Goal: Information Seeking & Learning: Find specific page/section

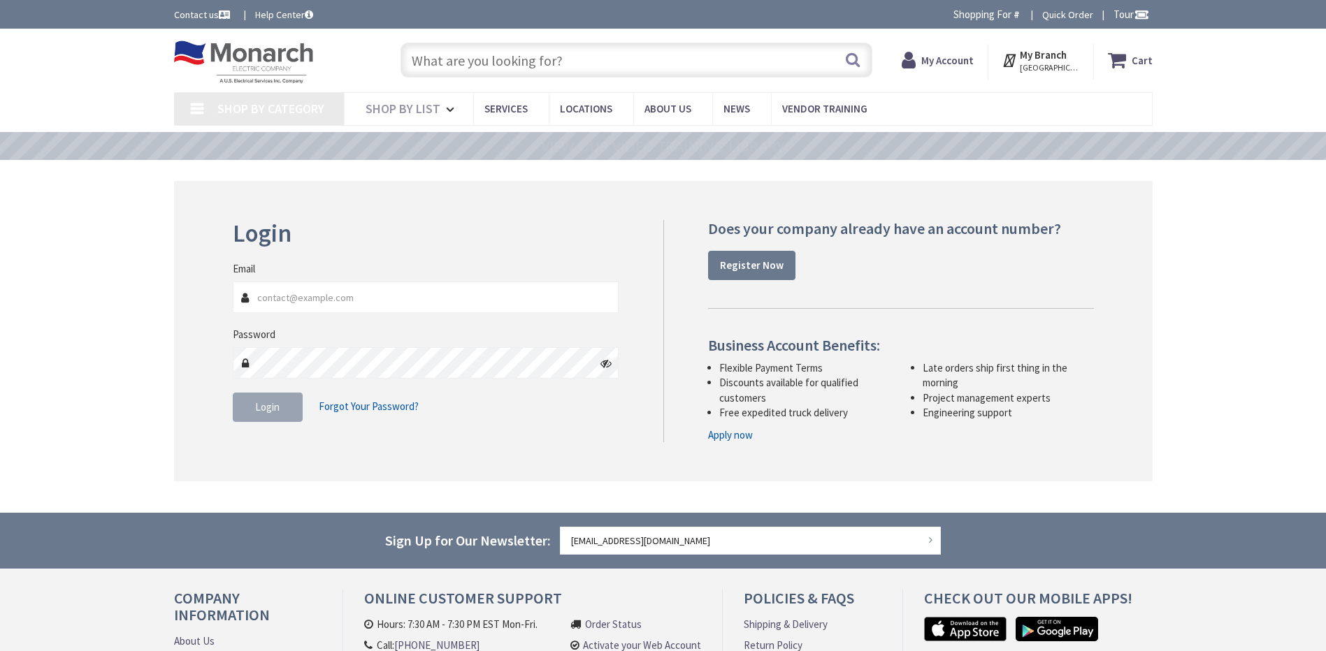
type input "MILE MARKER, [STREET_ADDRESS]"
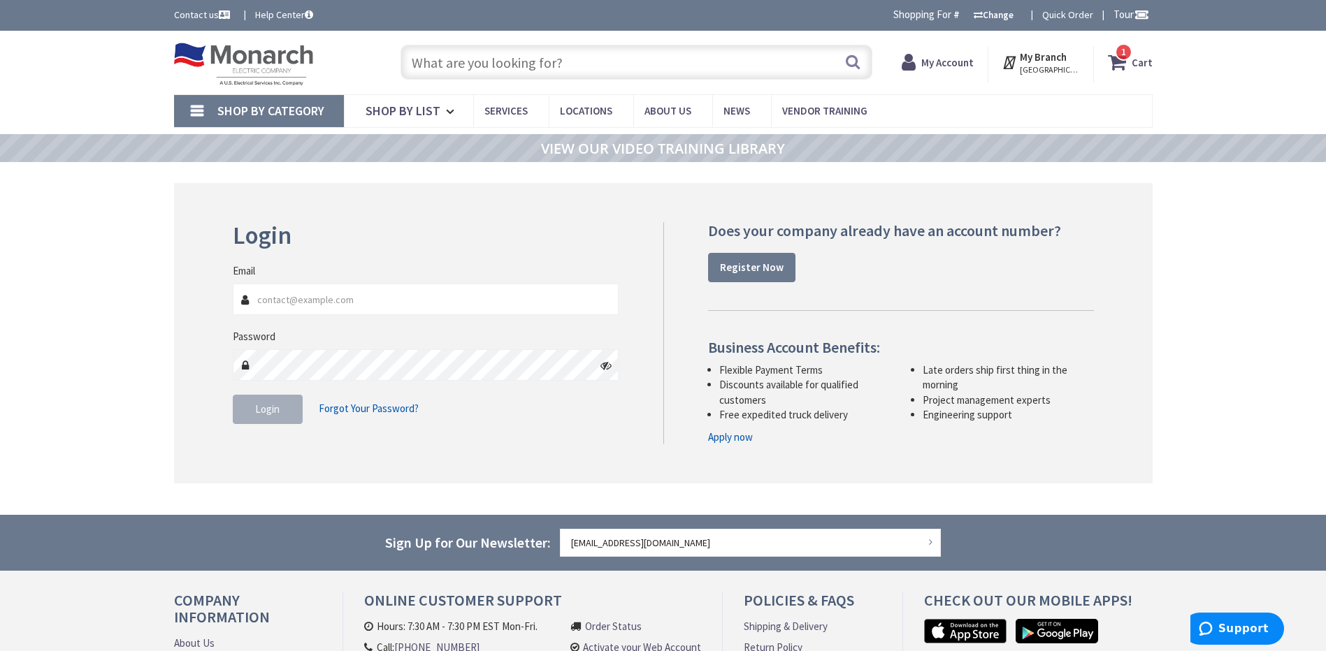
type input "[EMAIL_ADDRESS][DOMAIN_NAME]"
click at [262, 410] on span "Login" at bounding box center [267, 409] width 24 height 13
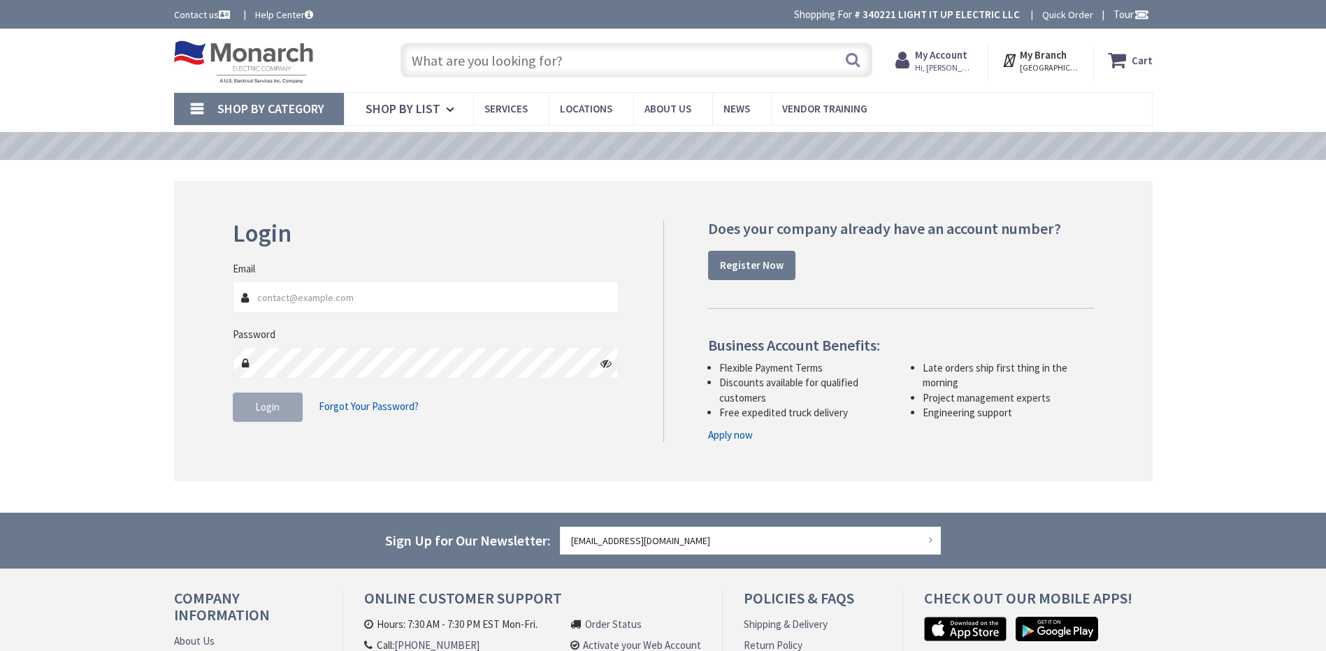
type input "[EMAIL_ADDRESS][DOMAIN_NAME]"
click at [515, 60] on input "text" at bounding box center [636, 60] width 472 height 35
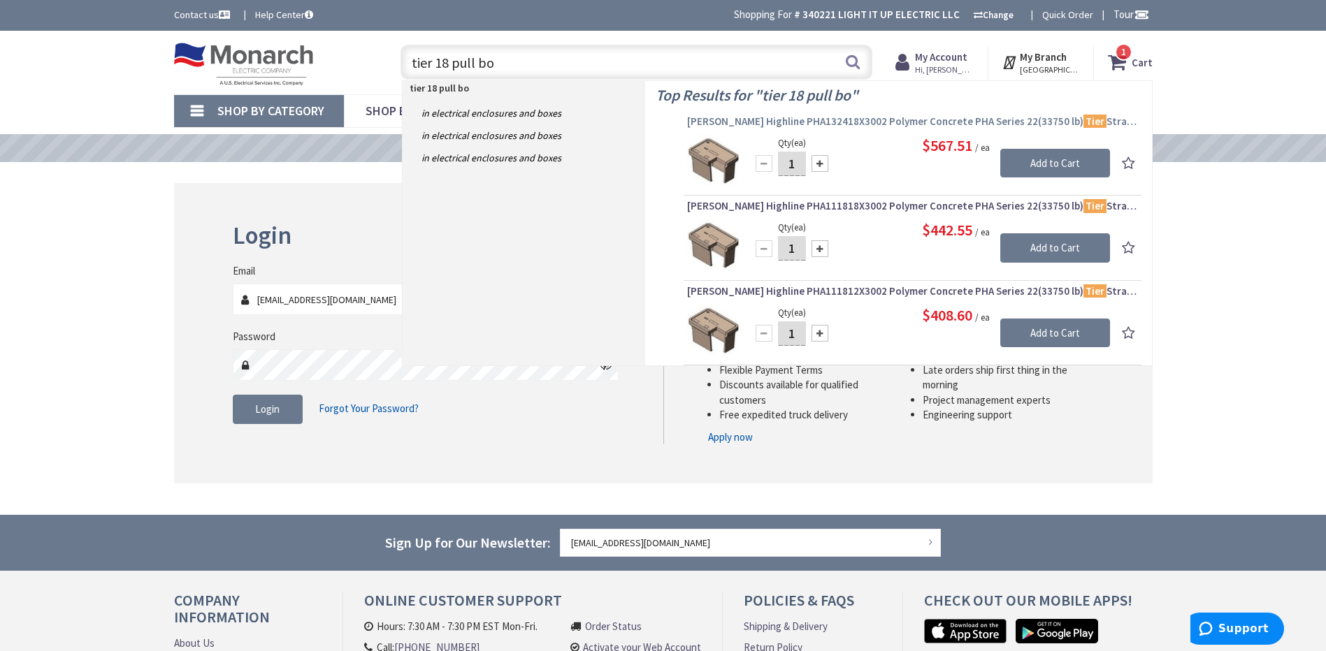
type input "tier 18 pull bo"
click at [860, 124] on span "MacLean Highline PHA132418X3002 Polymer Concrete PHA Series 22(33750 lb) Tier S…" at bounding box center [912, 122] width 451 height 14
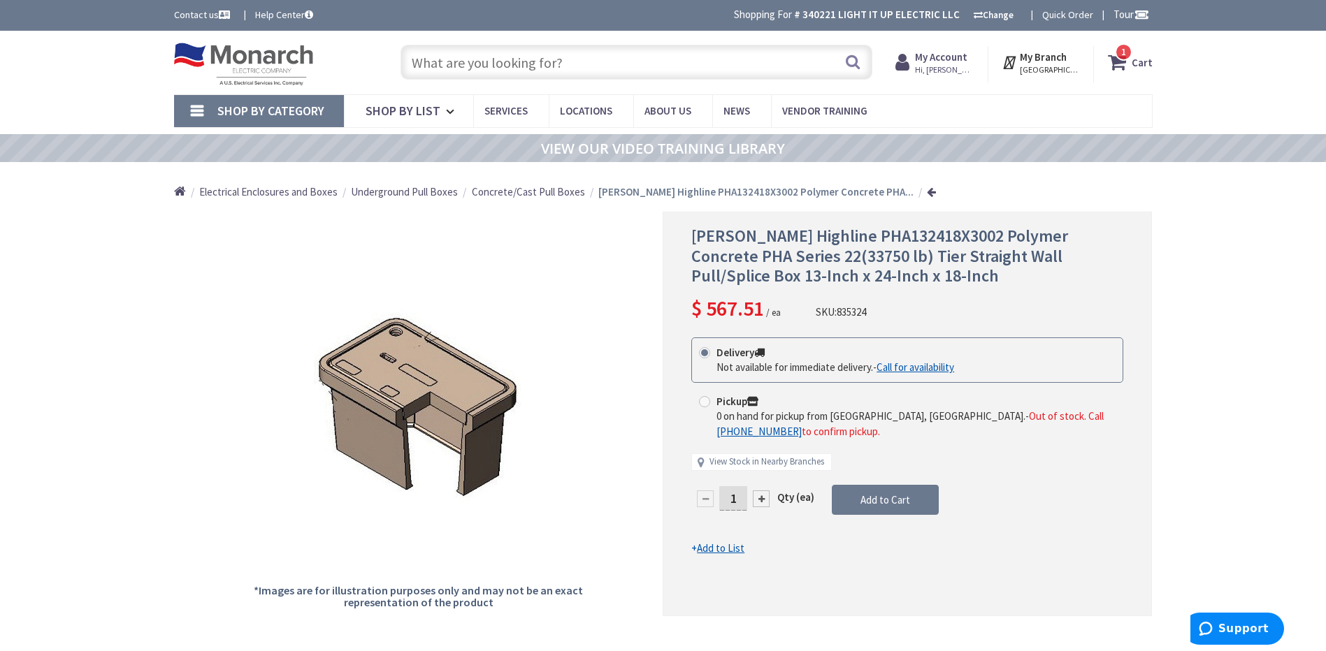
click at [587, 73] on input "text" at bounding box center [636, 62] width 472 height 35
click at [614, 78] on input "text" at bounding box center [636, 62] width 472 height 35
click at [619, 66] on input "text" at bounding box center [636, 62] width 472 height 35
click at [454, 114] on icon at bounding box center [452, 111] width 13 height 31
drag, startPoint x: 628, startPoint y: 31, endPoint x: 623, endPoint y: 38, distance: 7.6
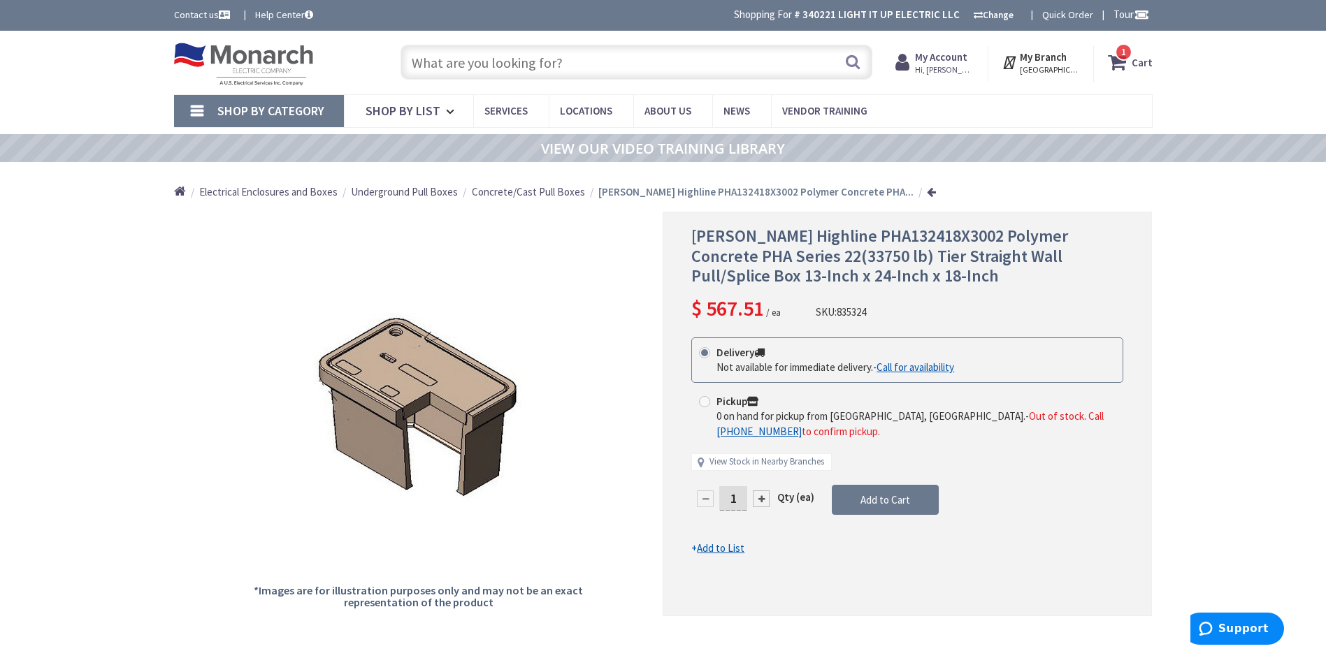
click at [627, 31] on div "Skip to Content Toggle Nav Search 1 1 1 items Cart My Cart" at bounding box center [663, 63] width 1048 height 64
click at [605, 52] on input "text" at bounding box center [636, 62] width 472 height 35
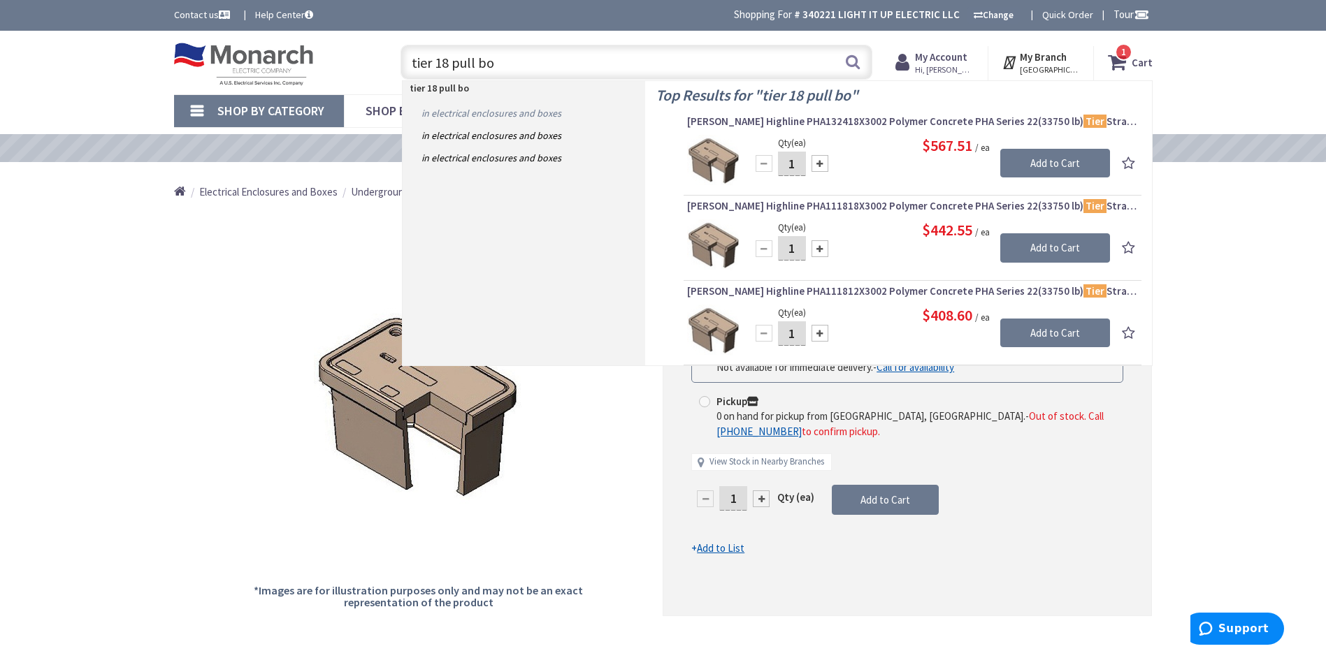
type input "tier 18 pull bo"
click at [519, 110] on link "in Electrical Enclosures and Boxes" at bounding box center [524, 113] width 243 height 22
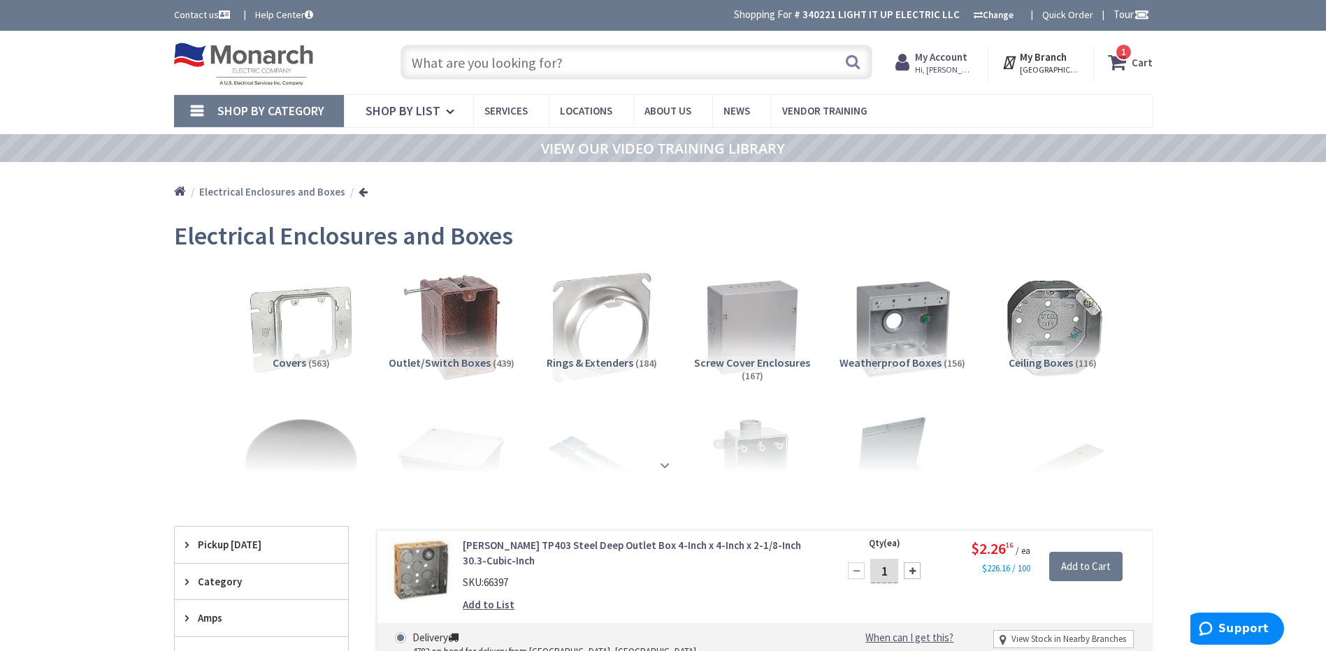
click at [665, 462] on strong at bounding box center [664, 465] width 17 height 15
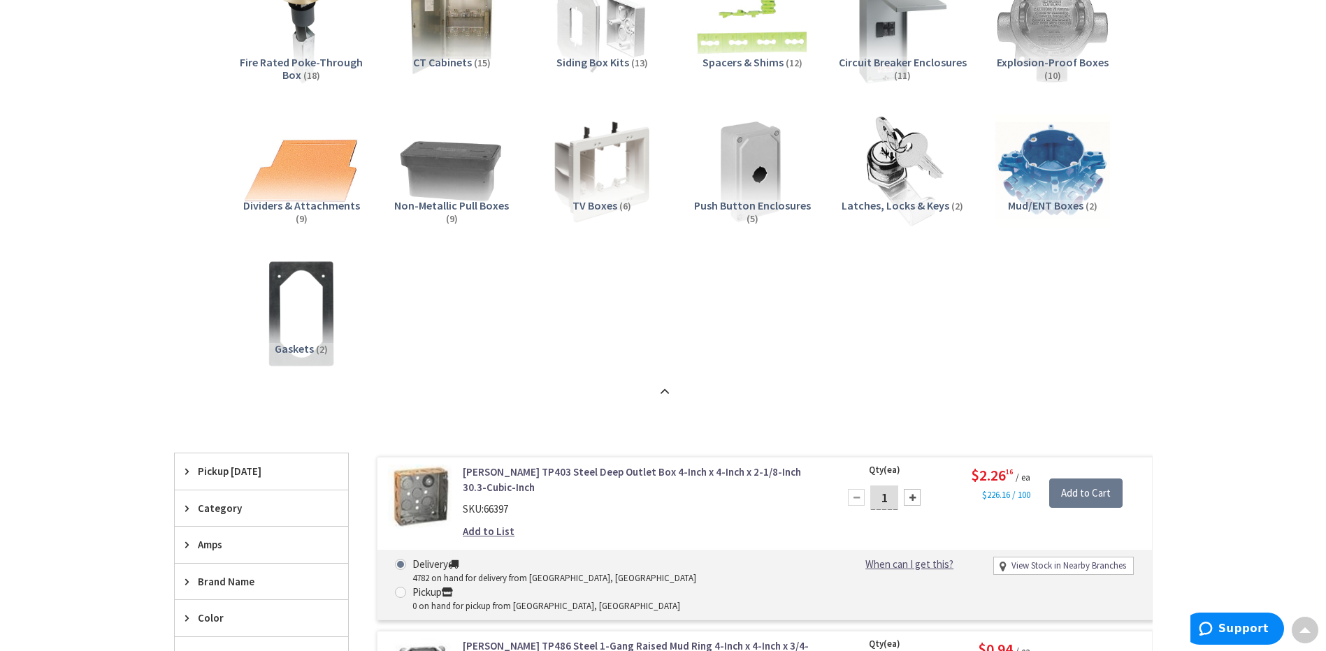
scroll to position [769, 0]
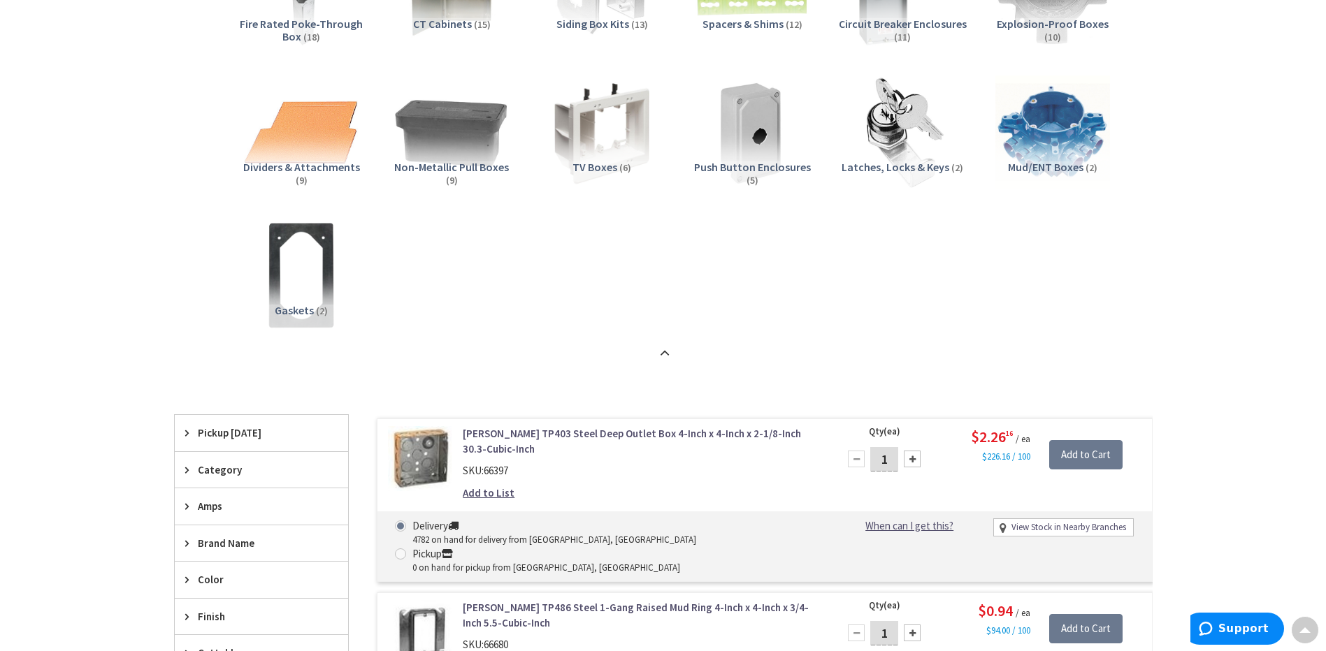
click at [443, 154] on img at bounding box center [451, 131] width 127 height 127
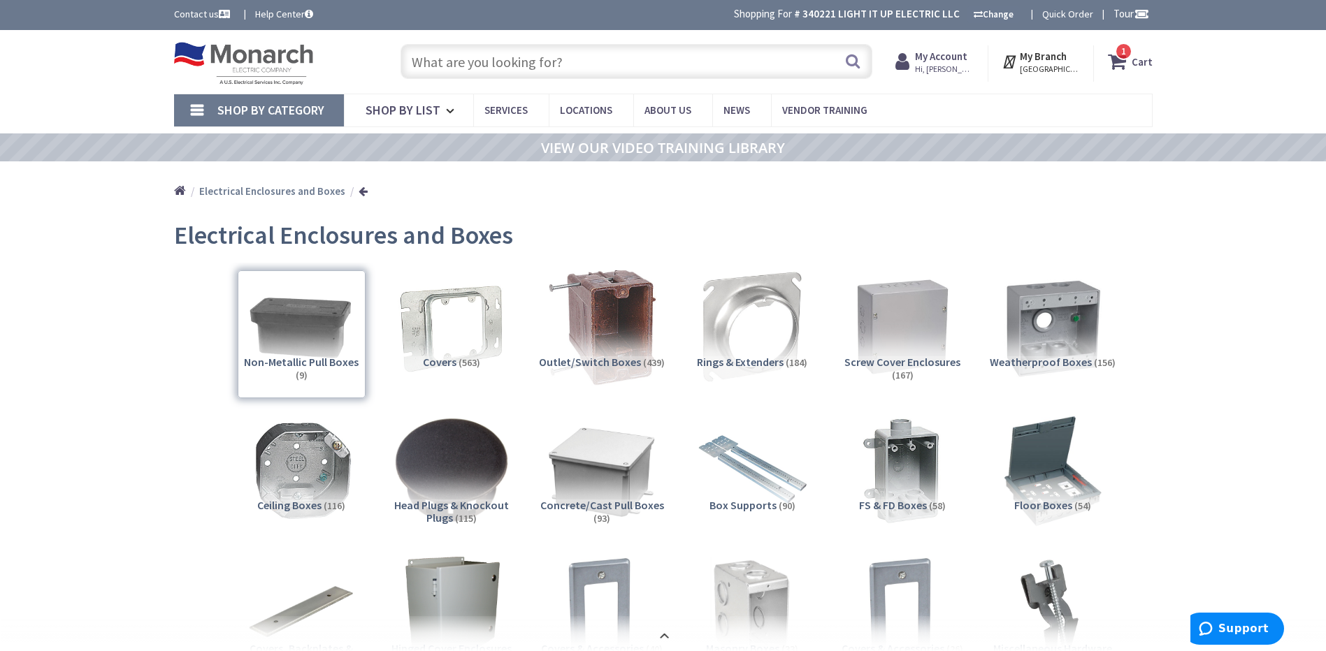
scroll to position [0, 0]
click at [545, 61] on input "text" at bounding box center [636, 62] width 472 height 35
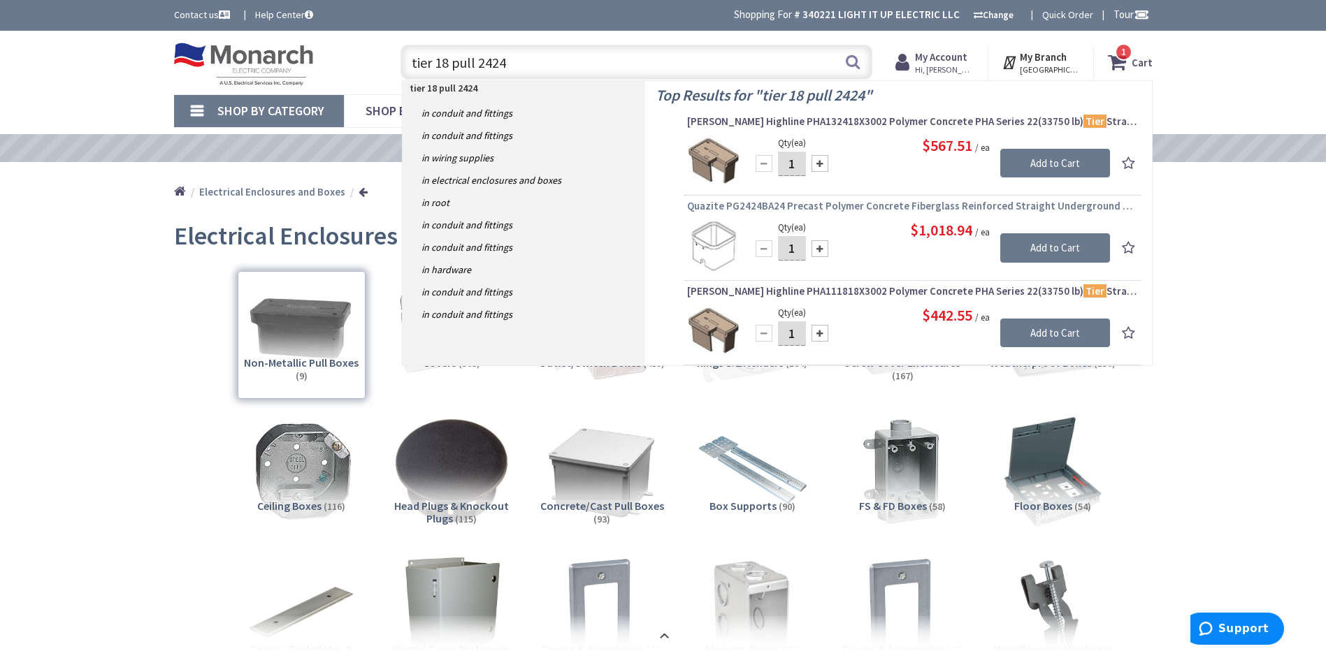
type input "tier 18 pull 2424"
click at [870, 205] on span "Quazite PG2424BA24 Precast Polymer Concrete Fiberglass Reinforced Straight Unde…" at bounding box center [912, 206] width 451 height 14
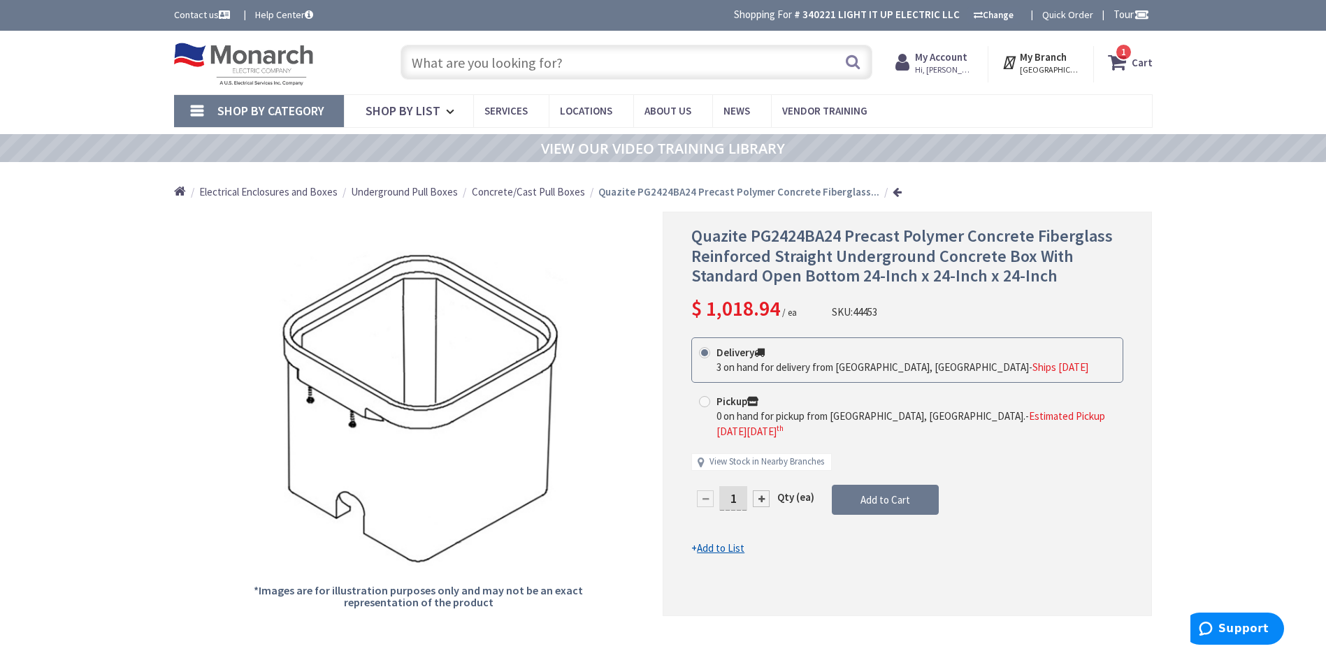
click at [533, 64] on input "text" at bounding box center [636, 62] width 472 height 35
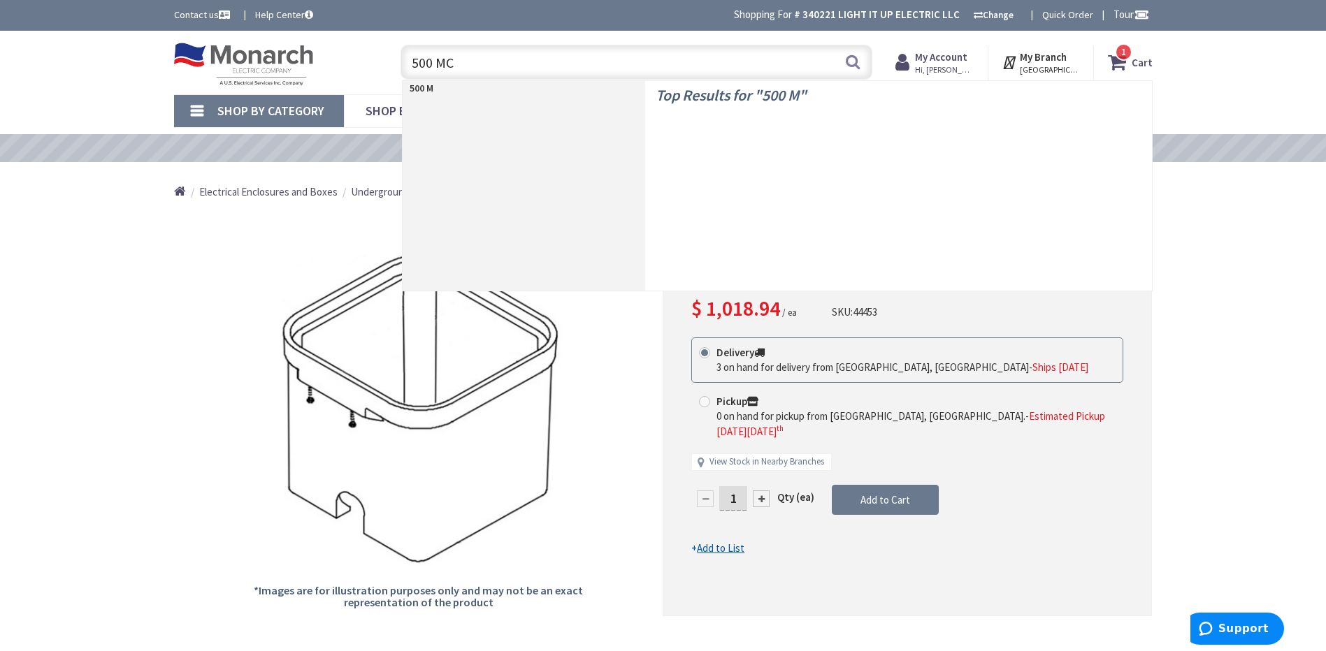
type input "500 MCM"
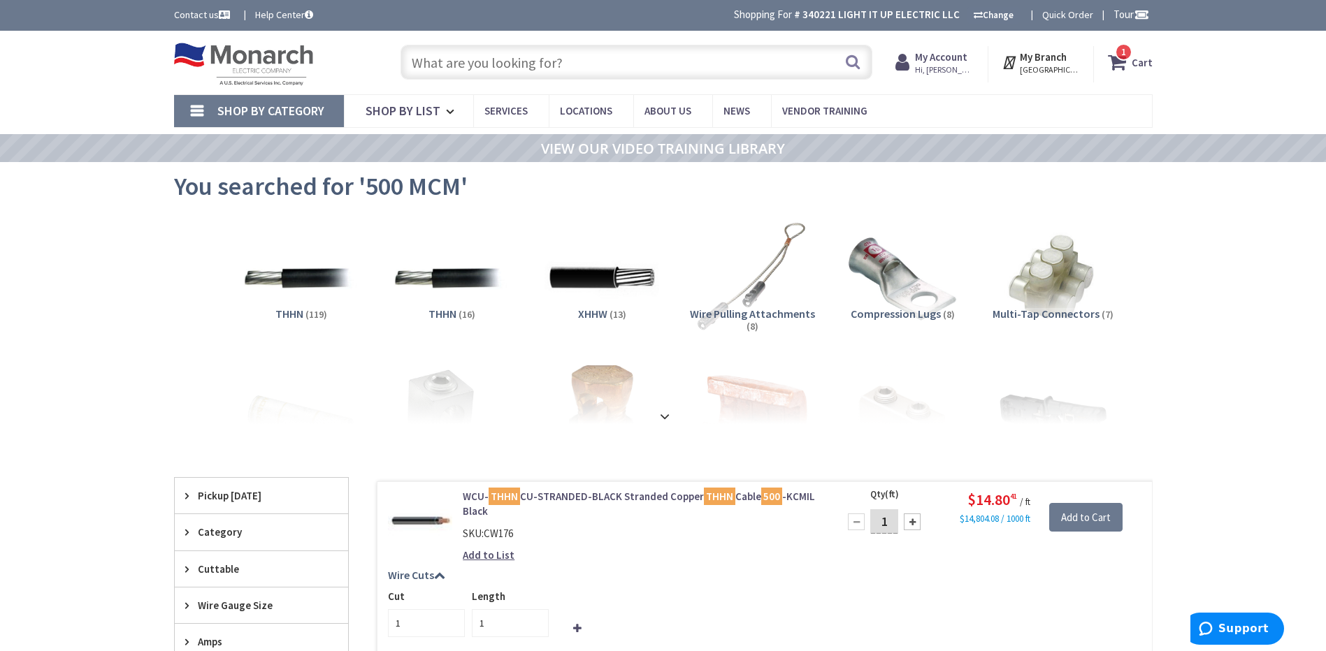
click at [570, 58] on input "text" at bounding box center [636, 62] width 472 height 35
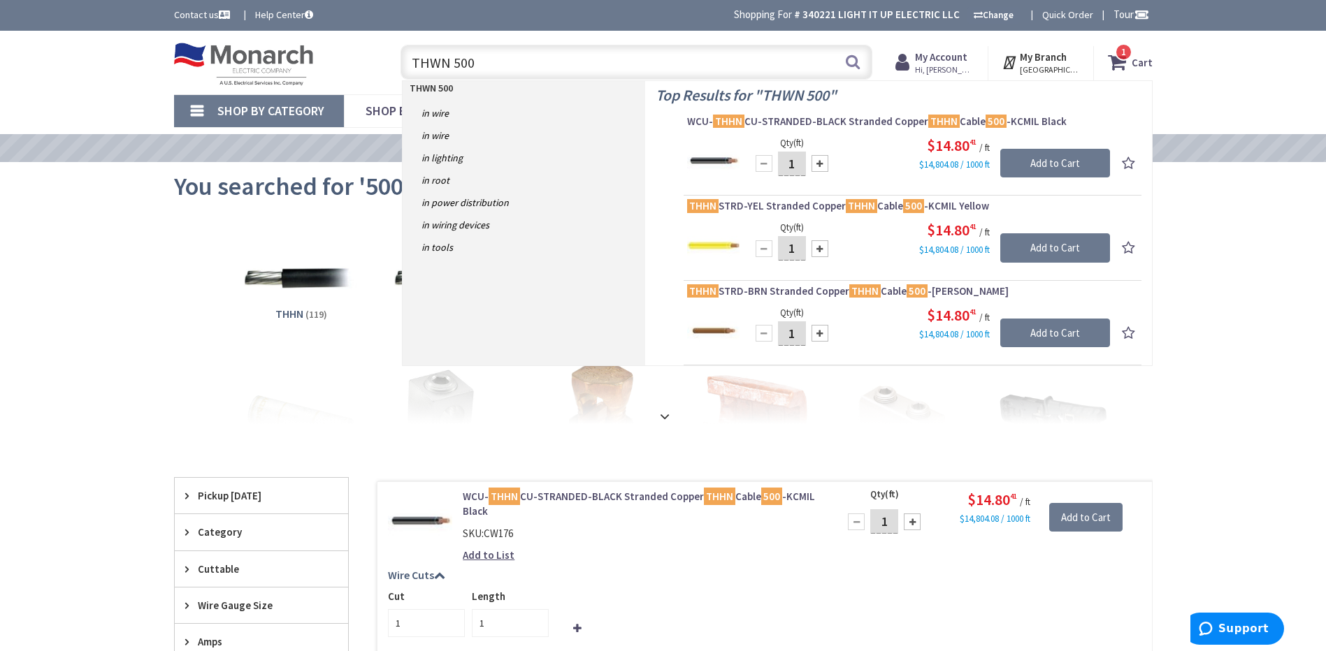
click at [443, 62] on input "THWN 500" at bounding box center [636, 62] width 472 height 35
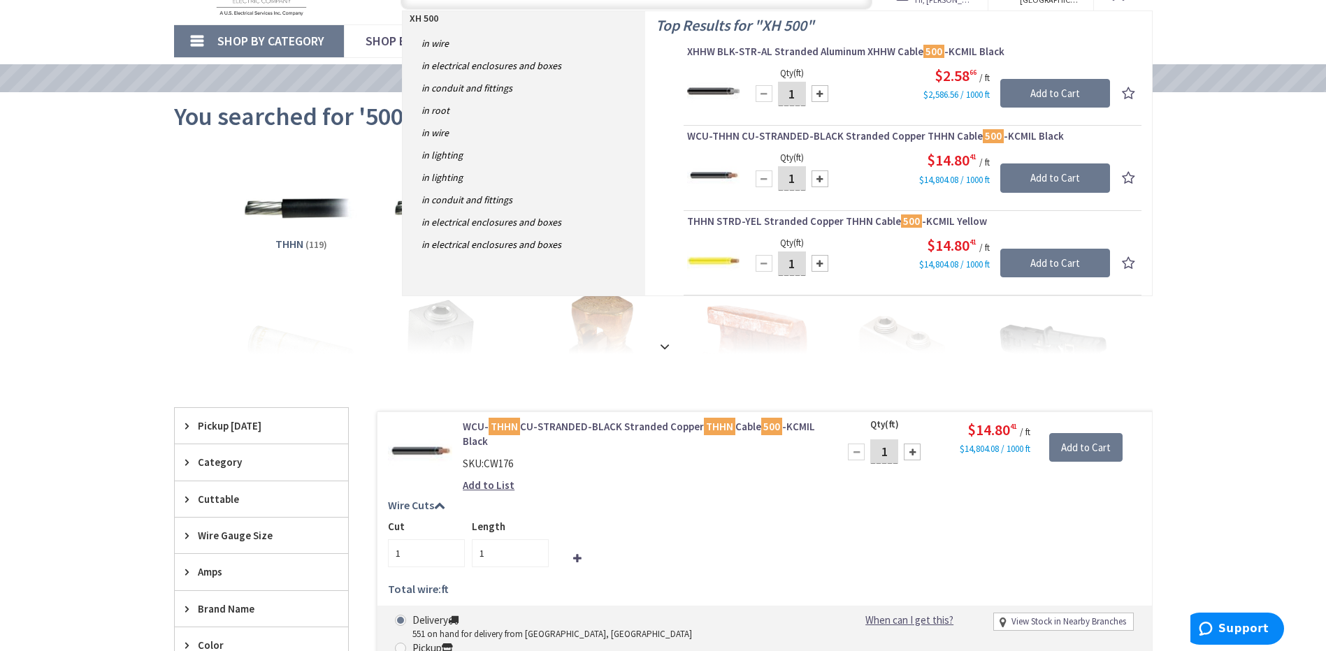
click at [192, 233] on div "View Subcategories THHN (119) THHN (16) XHHW (13) Wire Pulling Attachments (8)" at bounding box center [663, 250] width 978 height 210
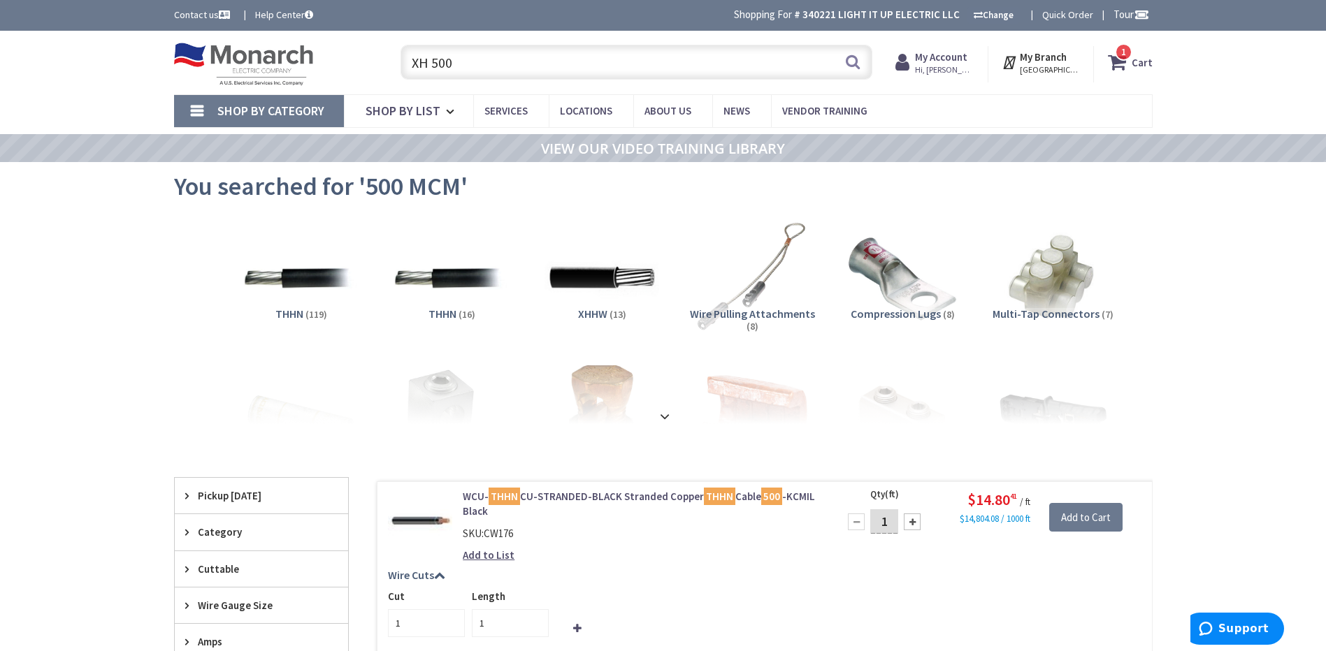
click at [525, 59] on input "XH 500" at bounding box center [636, 62] width 472 height 35
type input "X"
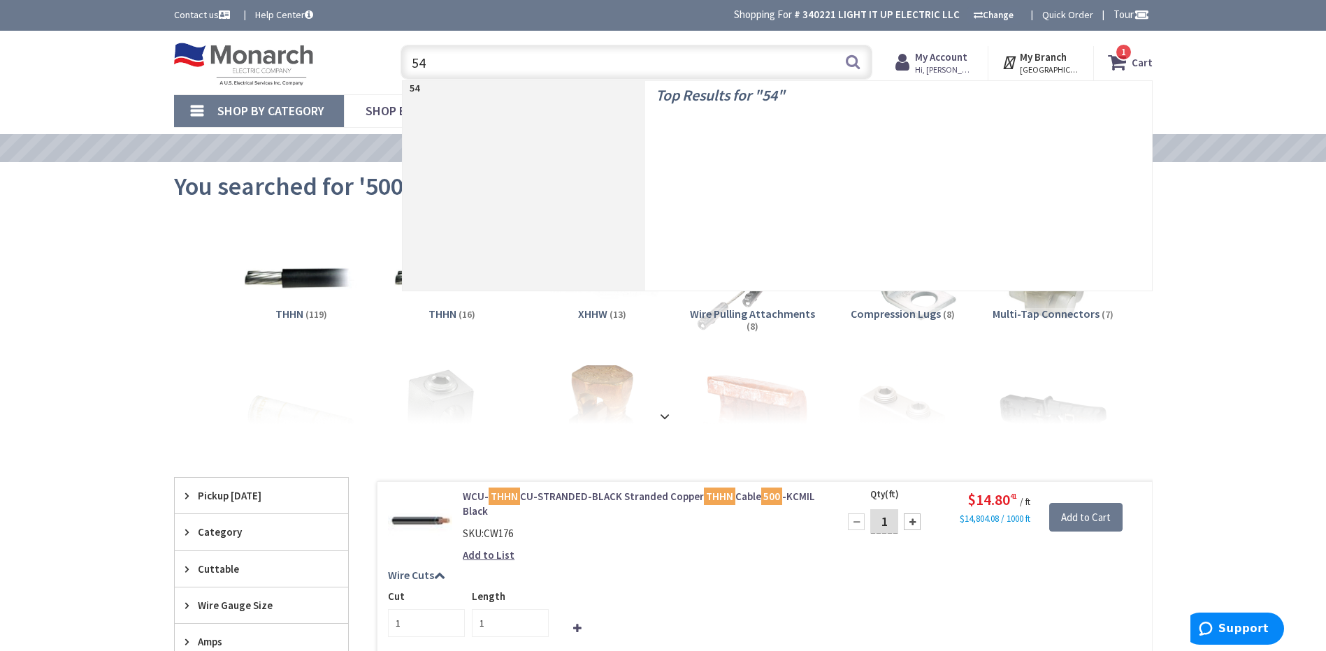
type input "5"
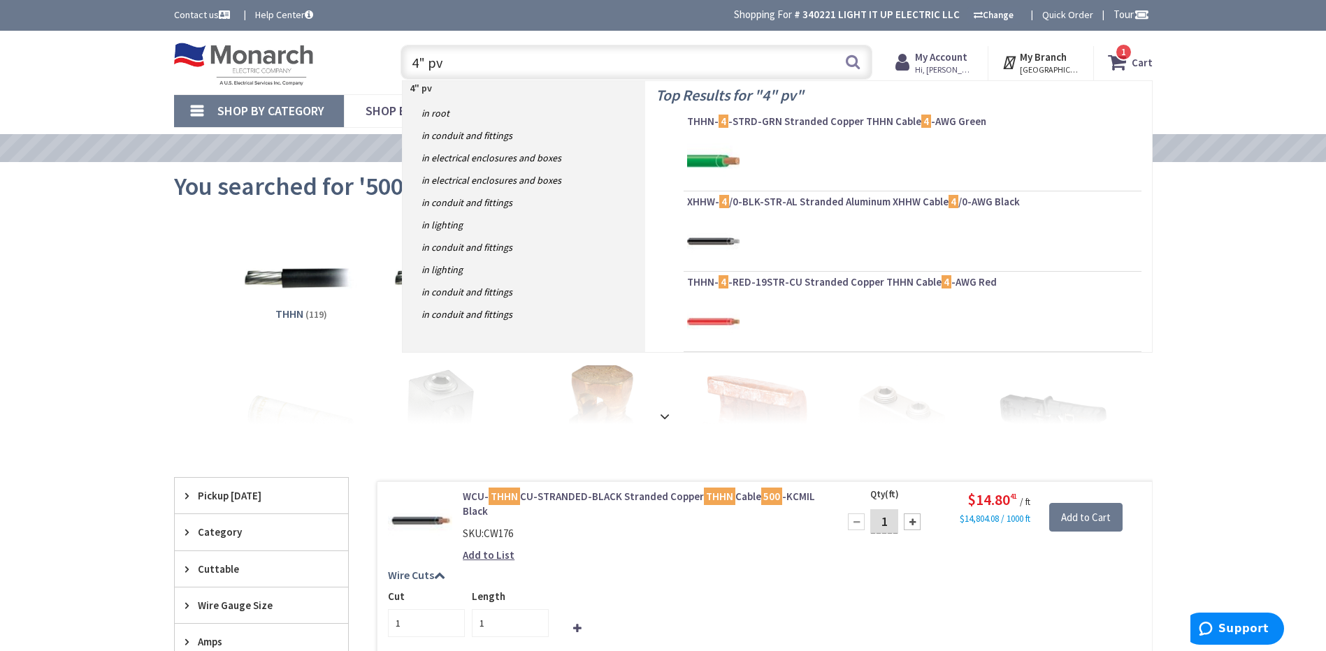
type input "4" pvc"
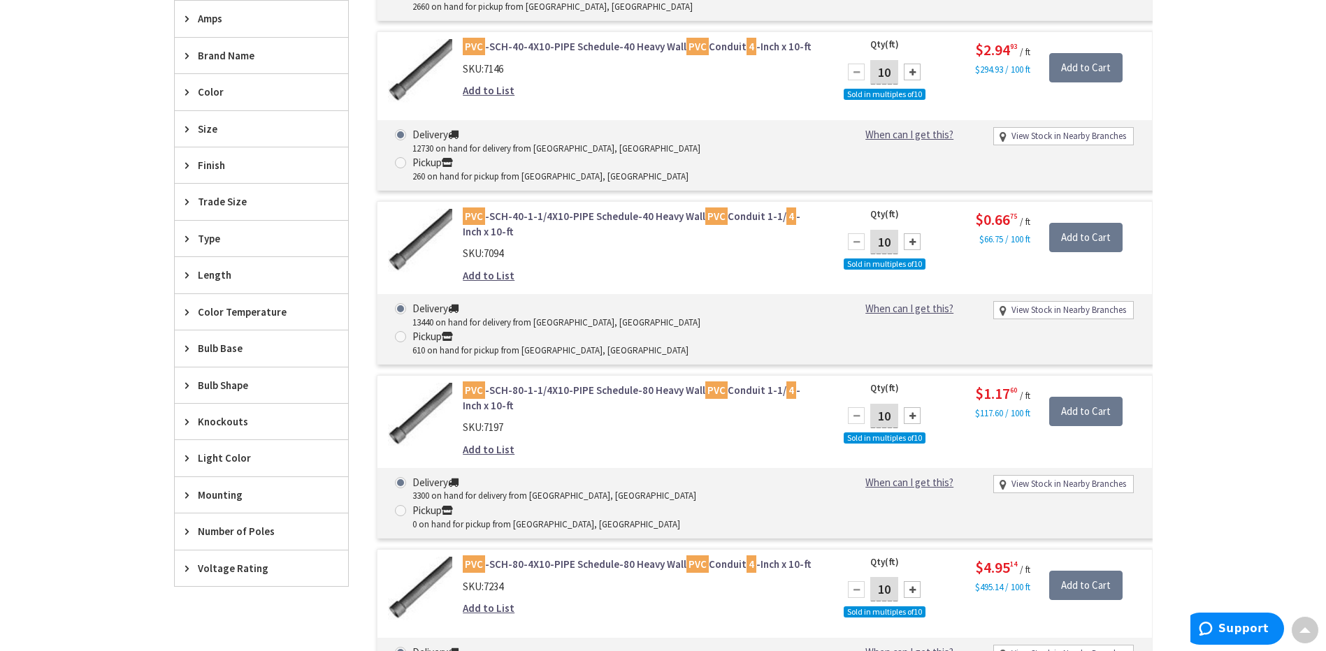
scroll to position [631, 0]
